Goal: Check status: Check status

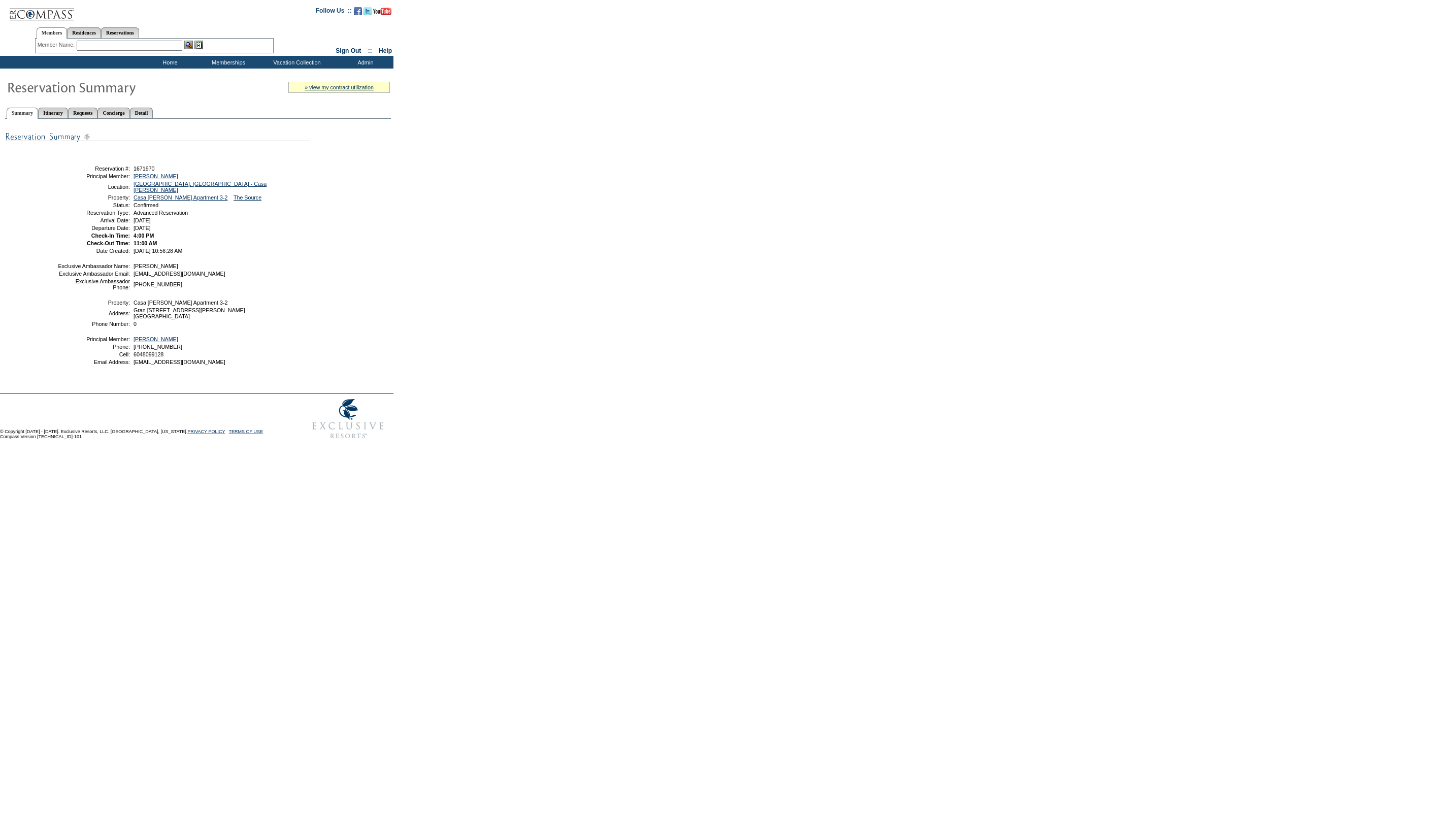
drag, startPoint x: 164, startPoint y: 111, endPoint x: 179, endPoint y: 124, distance: 19.8
click at [154, 111] on link "Detail" at bounding box center [141, 113] width 23 height 11
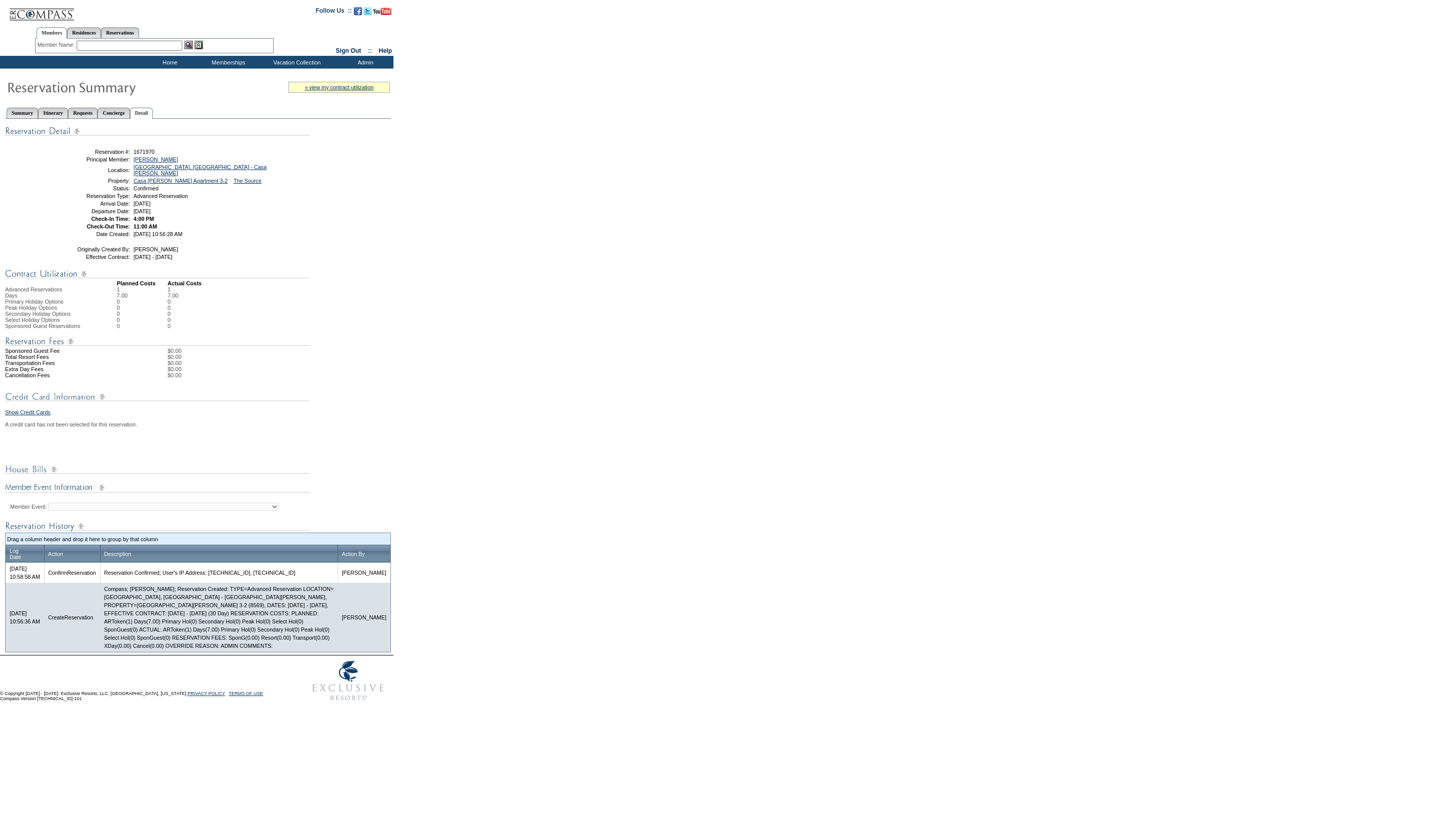
drag, startPoint x: 31, startPoint y: 418, endPoint x: 81, endPoint y: 419, distance: 50.0
click at [32, 418] on td "Show Credit Cards A credit card has not been selected for this reservation. Mem…" at bounding box center [198, 427] width 386 height 48
click at [40, 412] on link "Show Credit Cards" at bounding box center [28, 412] width 45 height 6
